Goal: Go to known website: Access a specific website the user already knows

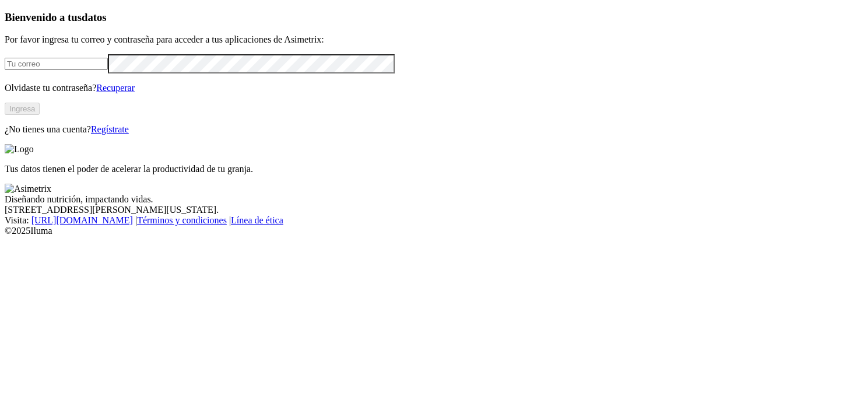
click at [77, 70] on input "email" at bounding box center [56, 64] width 103 height 12
type input "[PERSON_NAME][EMAIL_ADDRESS][DOMAIN_NAME]"
click input "submit" at bounding box center [0, 0] width 0 height 0
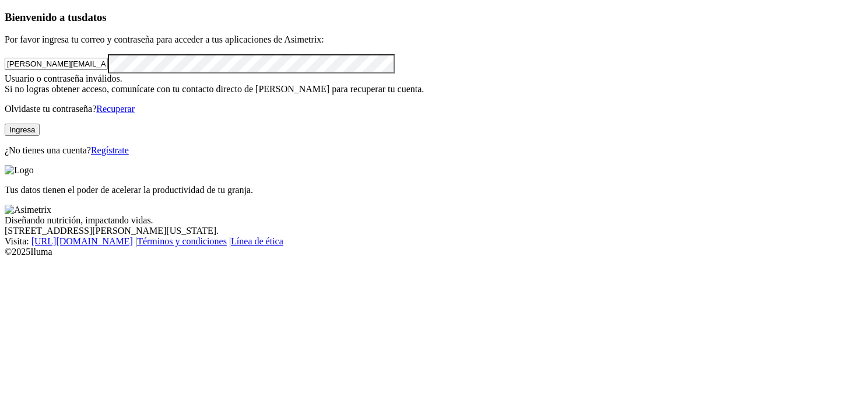
click at [40, 136] on button "Ingresa" at bounding box center [22, 130] width 35 height 12
click at [26, 111] on div "Bienvenido a tus datos Por favor ingresa tu correo y contraseña para acceder a …" at bounding box center [427, 83] width 844 height 145
click input "submit" at bounding box center [0, 0] width 0 height 0
